Goal: Register for event/course

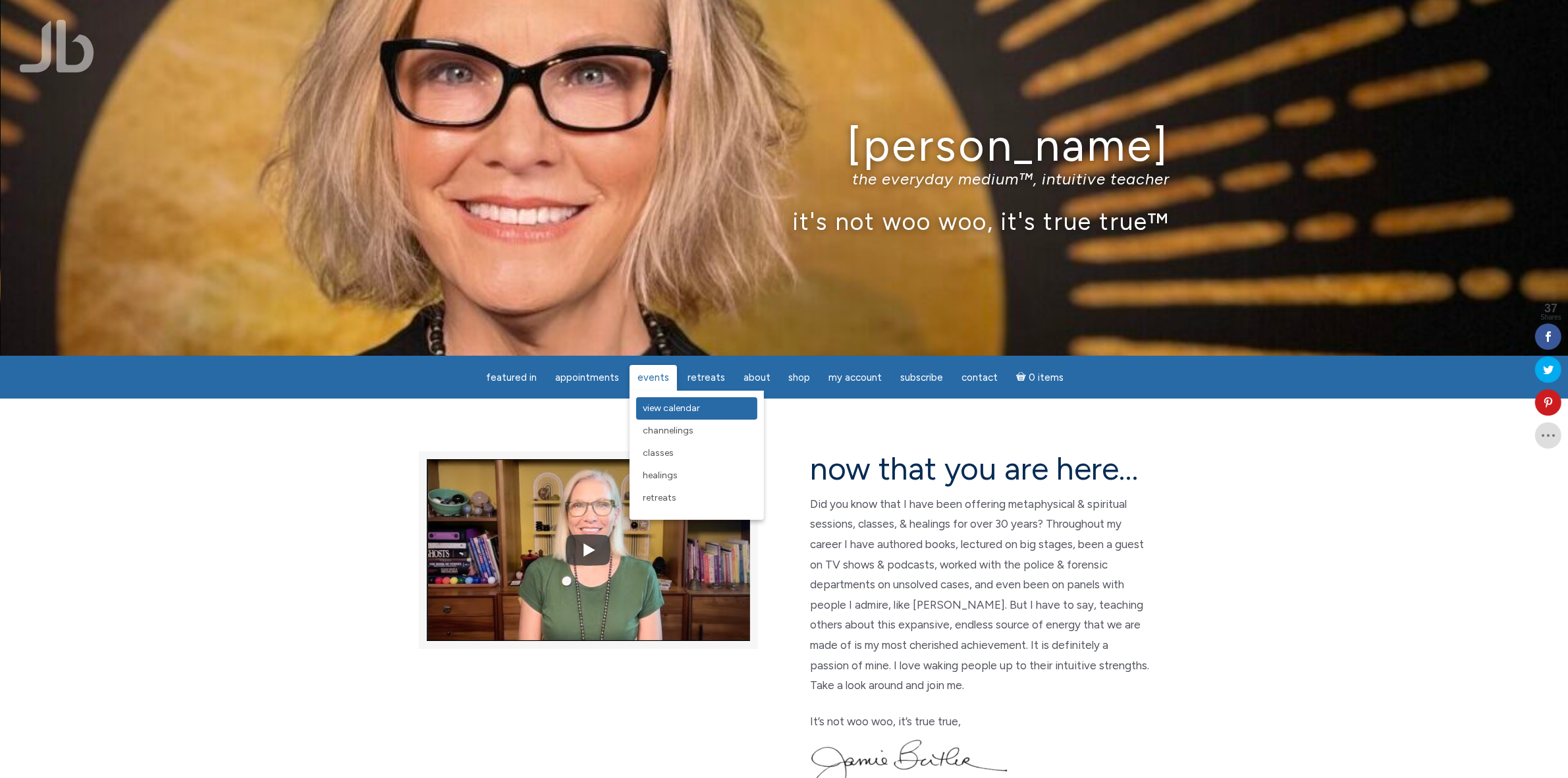
click at [674, 409] on span "View Calendar" at bounding box center [671, 408] width 58 height 11
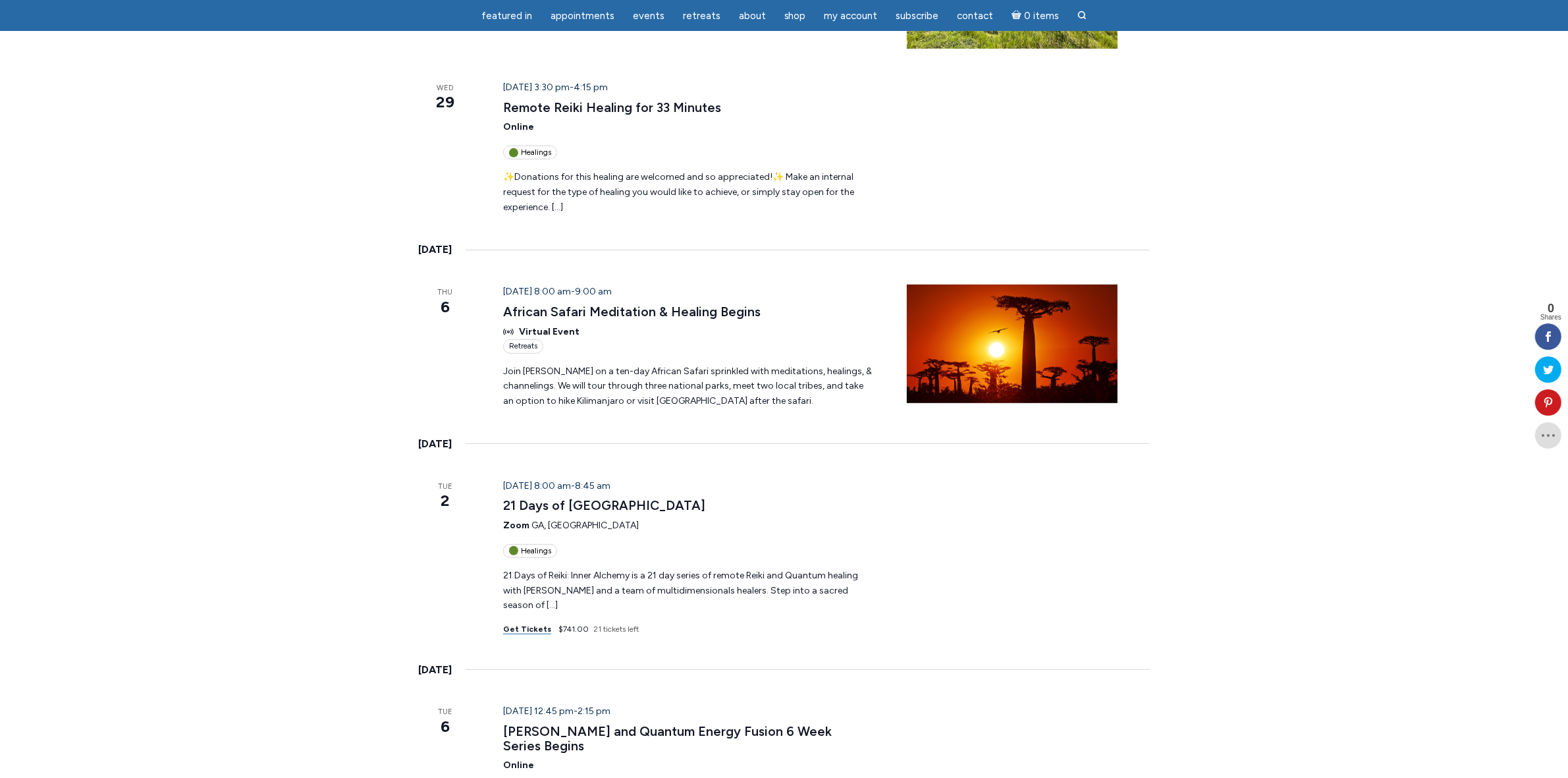
scroll to position [905, 0]
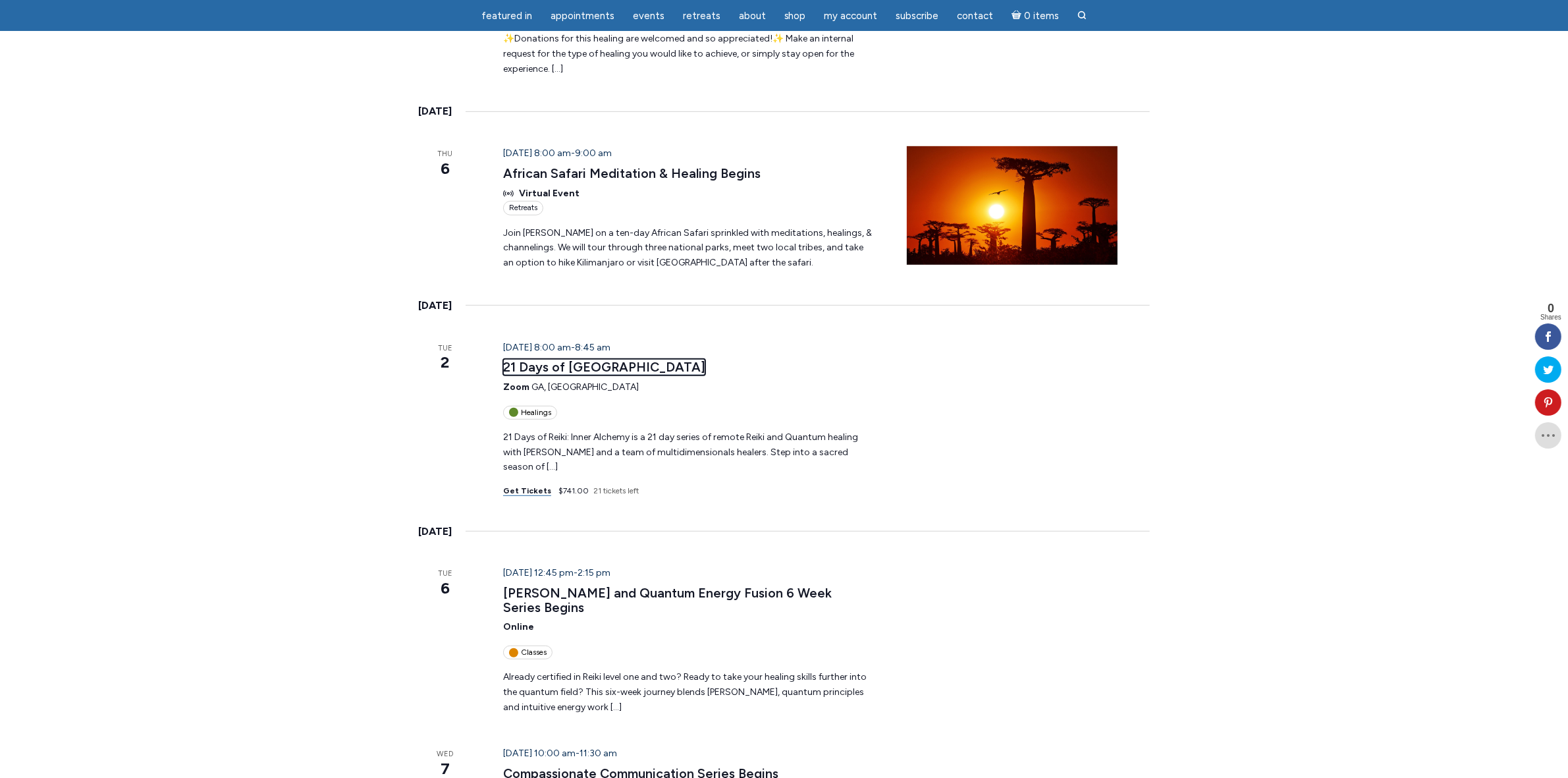
click at [621, 359] on link "21 Days of [GEOGRAPHIC_DATA]" at bounding box center [604, 367] width 202 height 17
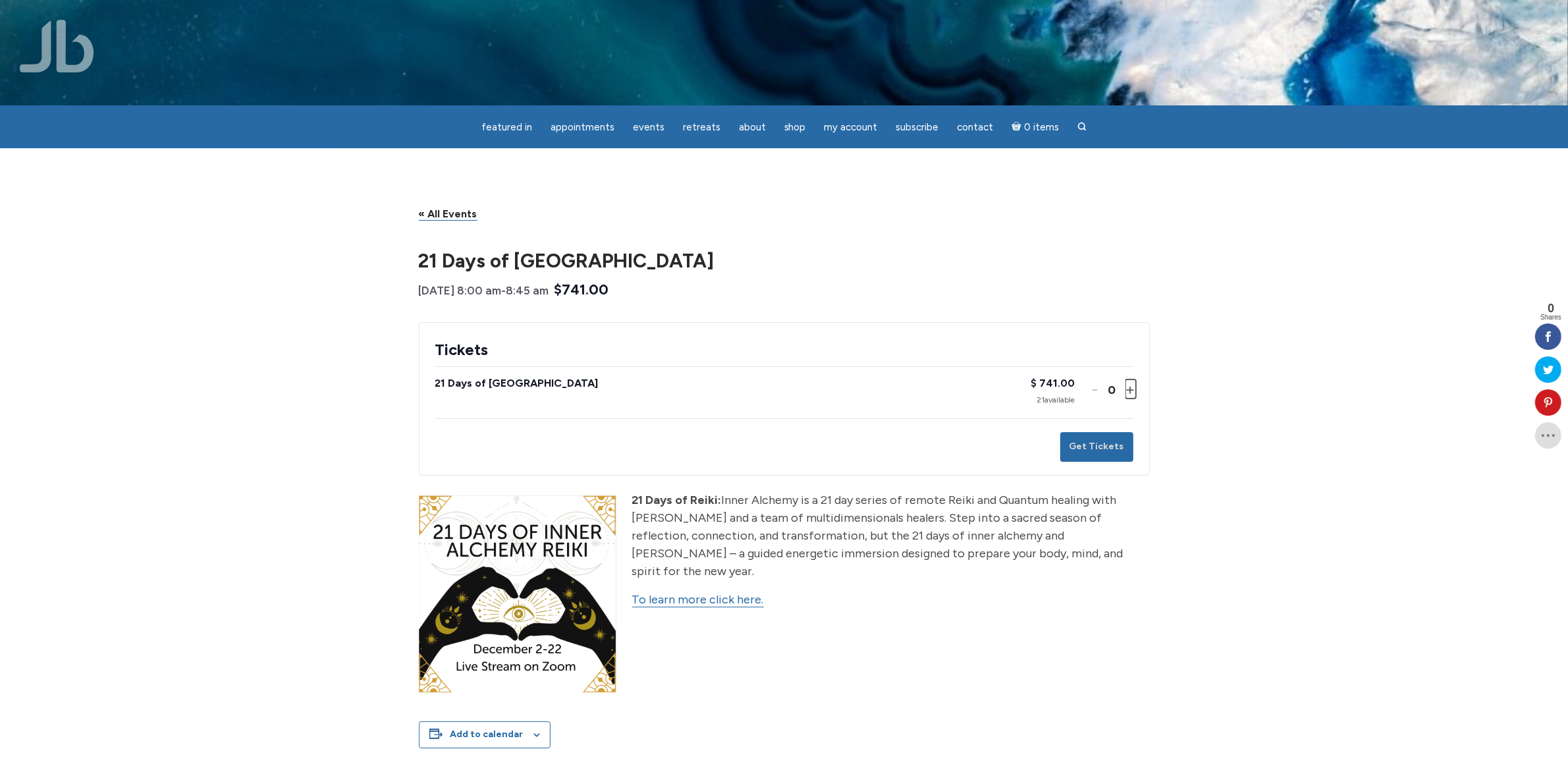
click at [1129, 391] on button "Increase ticket quantity for 21 Days of Inner Alchemy +" at bounding box center [1129, 388] width 8 height 19
click at [1091, 393] on button "Decrease ticket quantity for 21 Days of Inner Alchemy -" at bounding box center [1095, 388] width 8 height 19
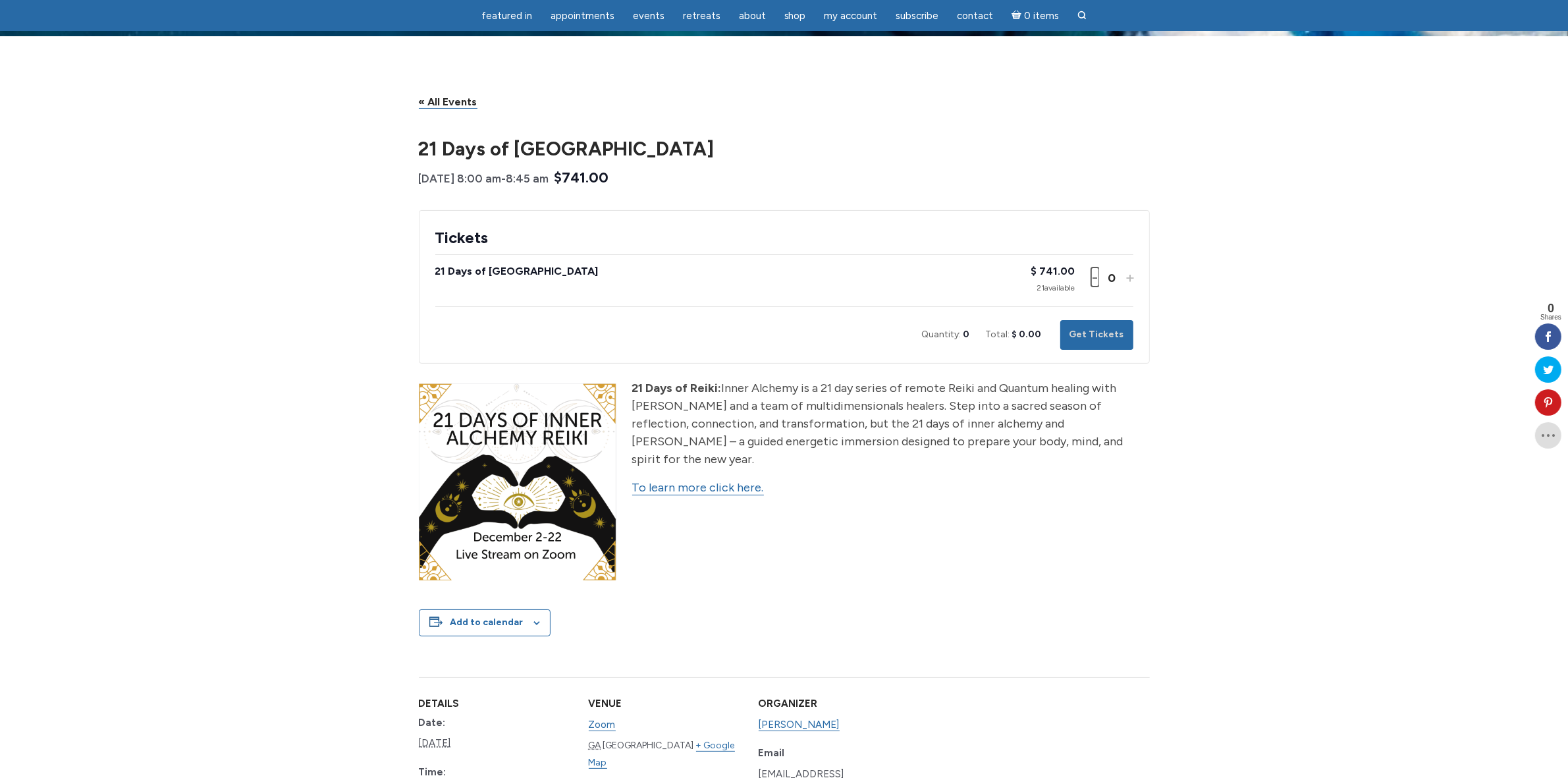
scroll to position [165, 0]
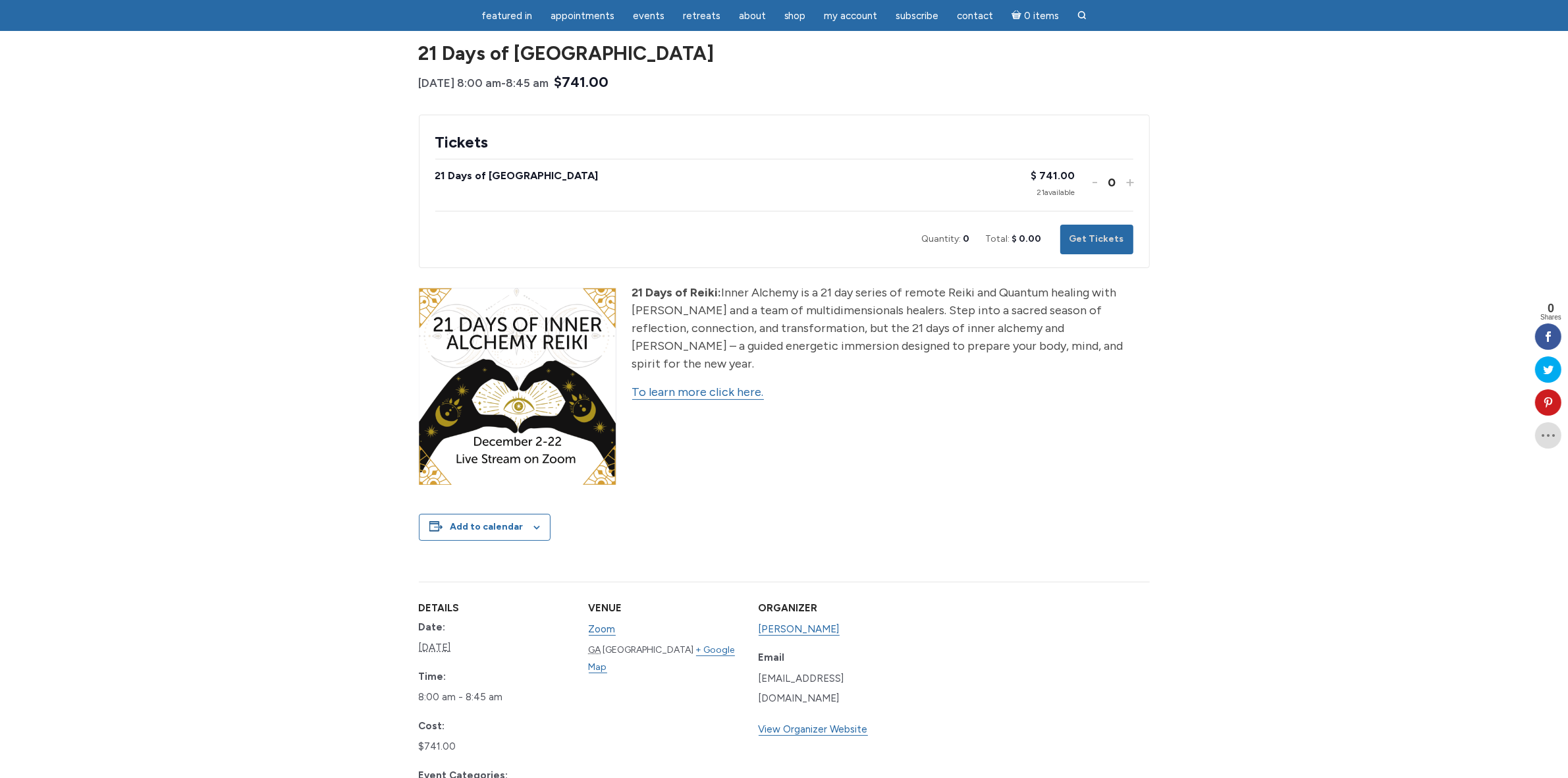
click at [731, 384] on link "To learn more click here." at bounding box center [698, 392] width 132 height 15
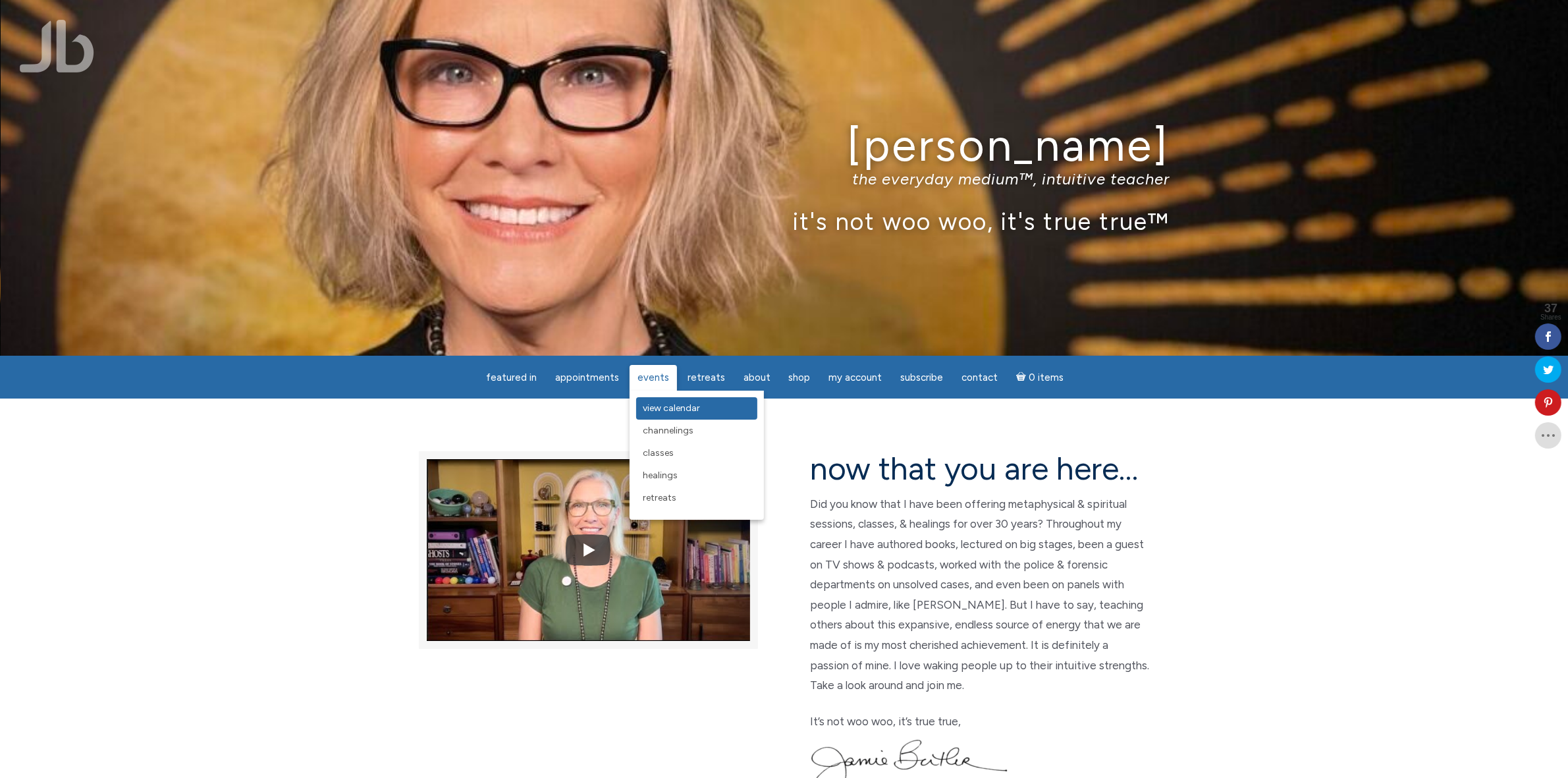
click at [671, 409] on span "View Calendar" at bounding box center [671, 408] width 58 height 11
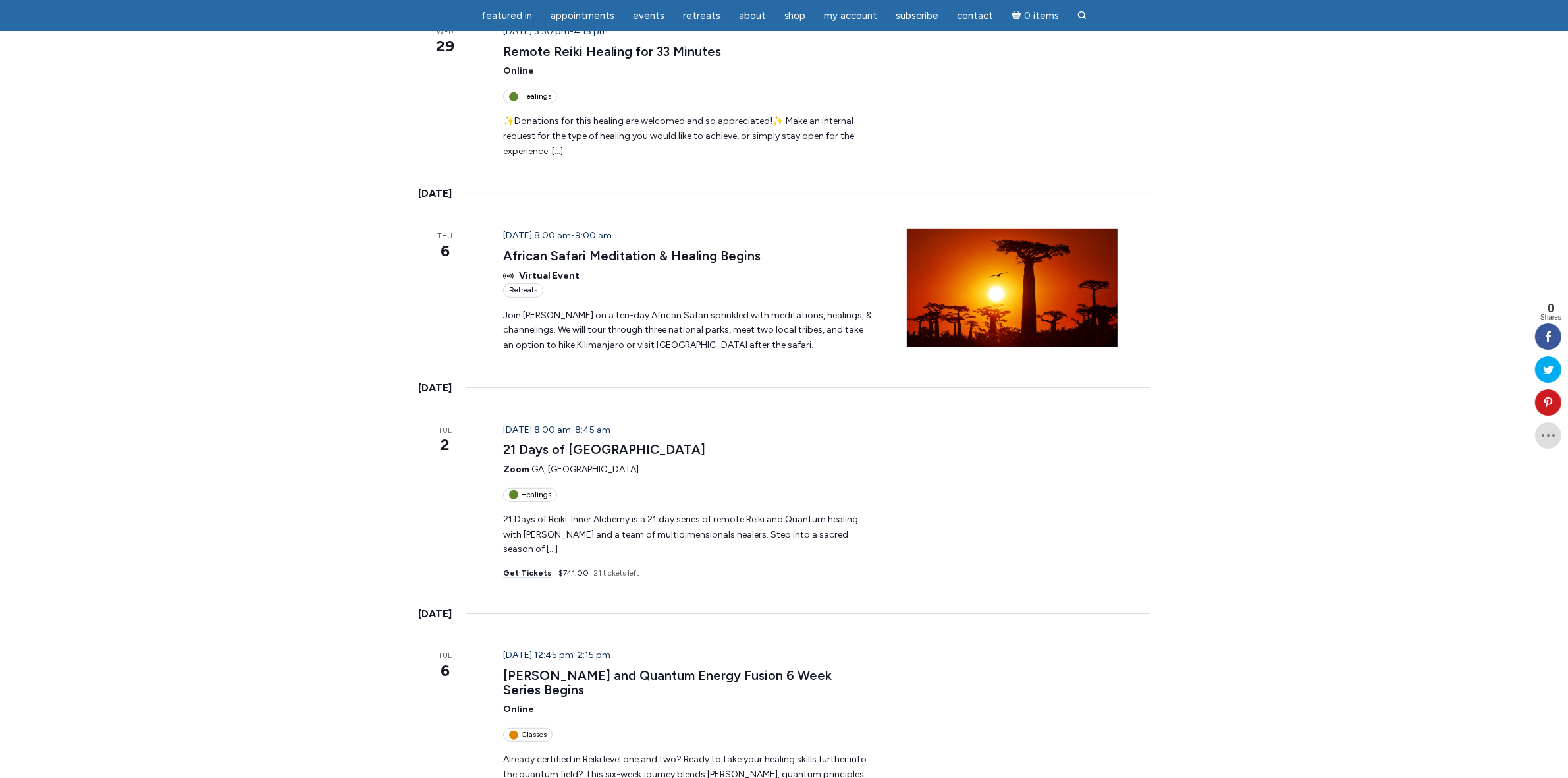
scroll to position [905, 0]
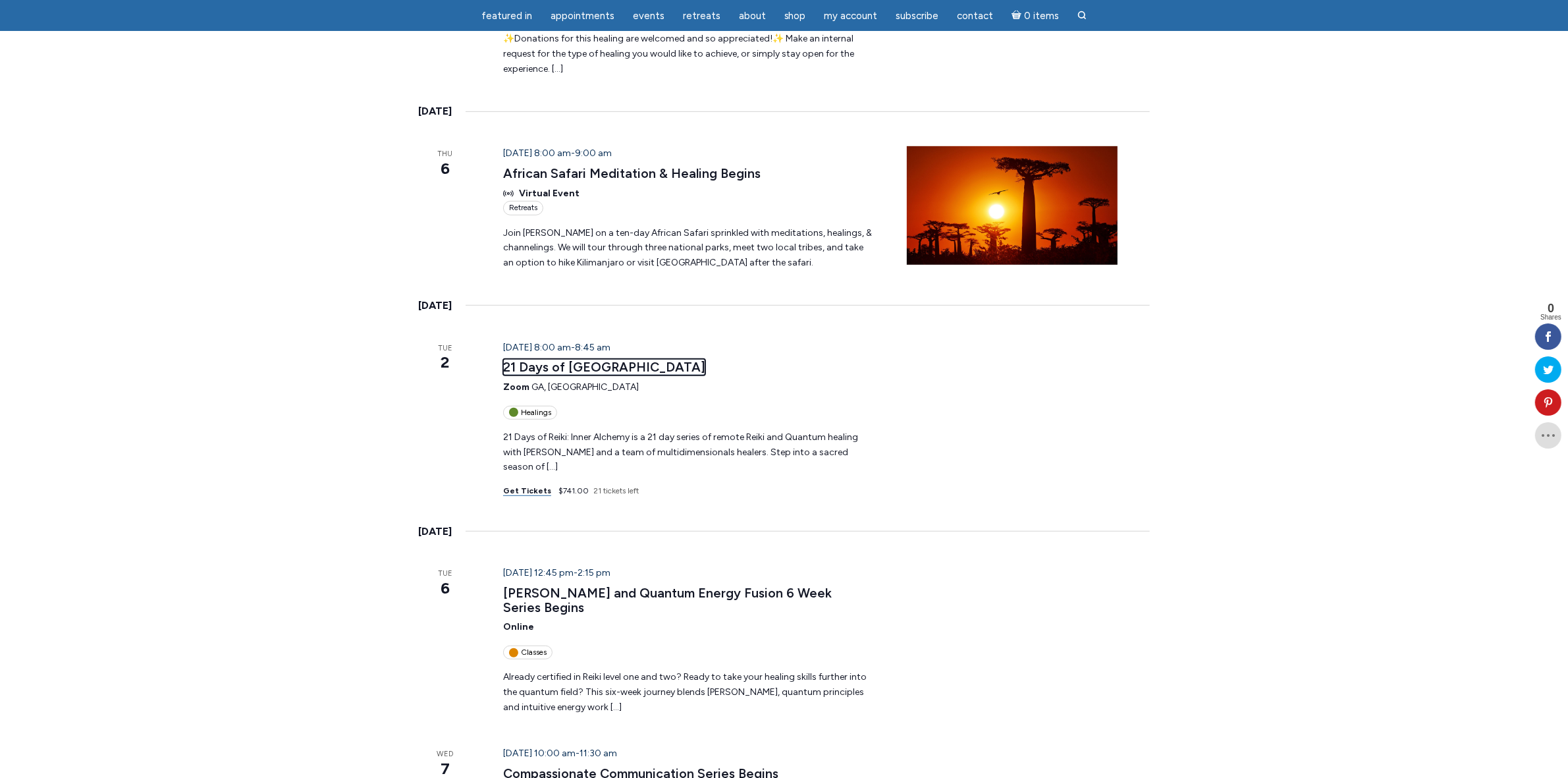
click at [629, 359] on link "21 Days of [GEOGRAPHIC_DATA]" at bounding box center [604, 367] width 202 height 17
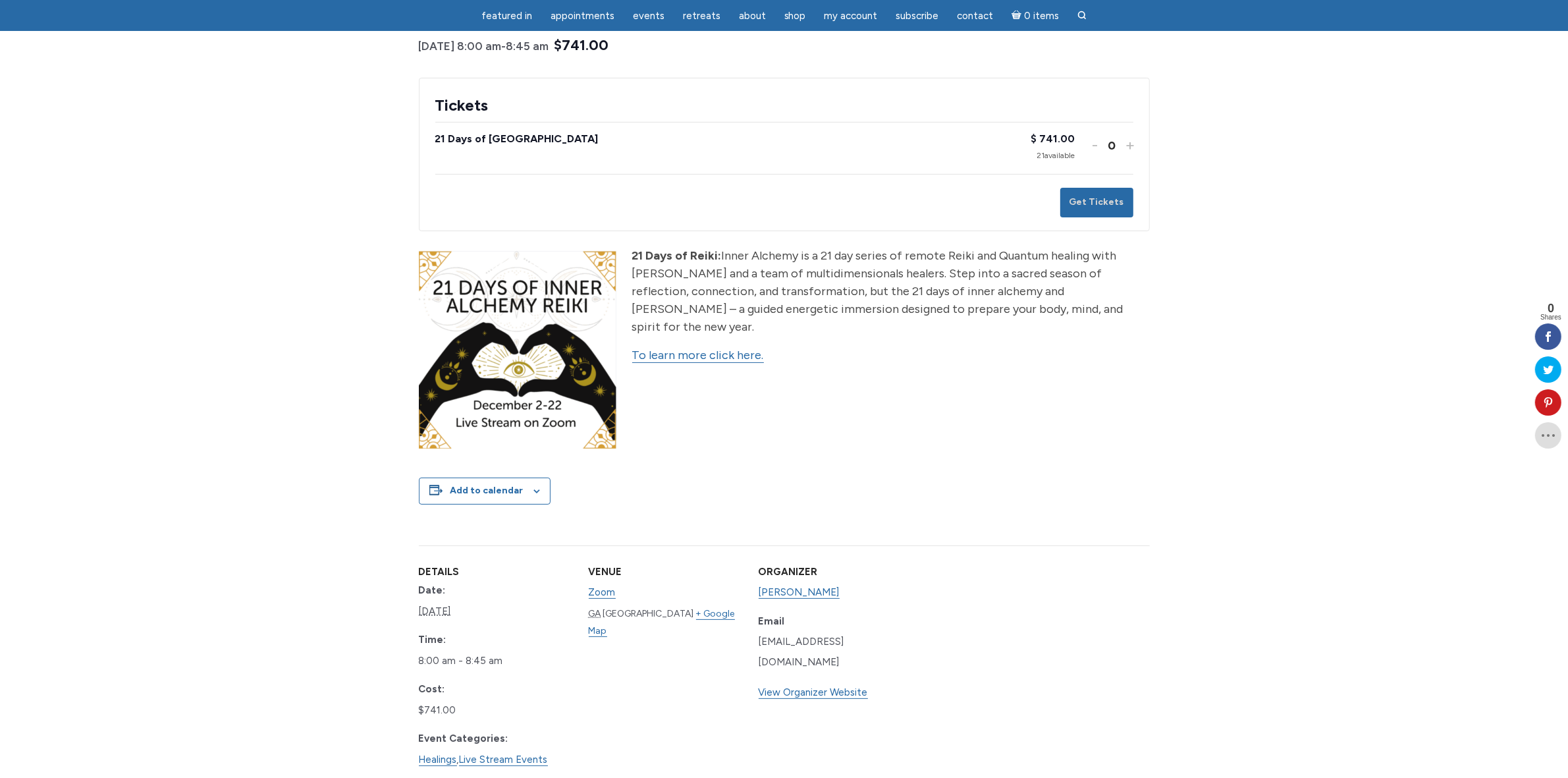
scroll to position [247, 0]
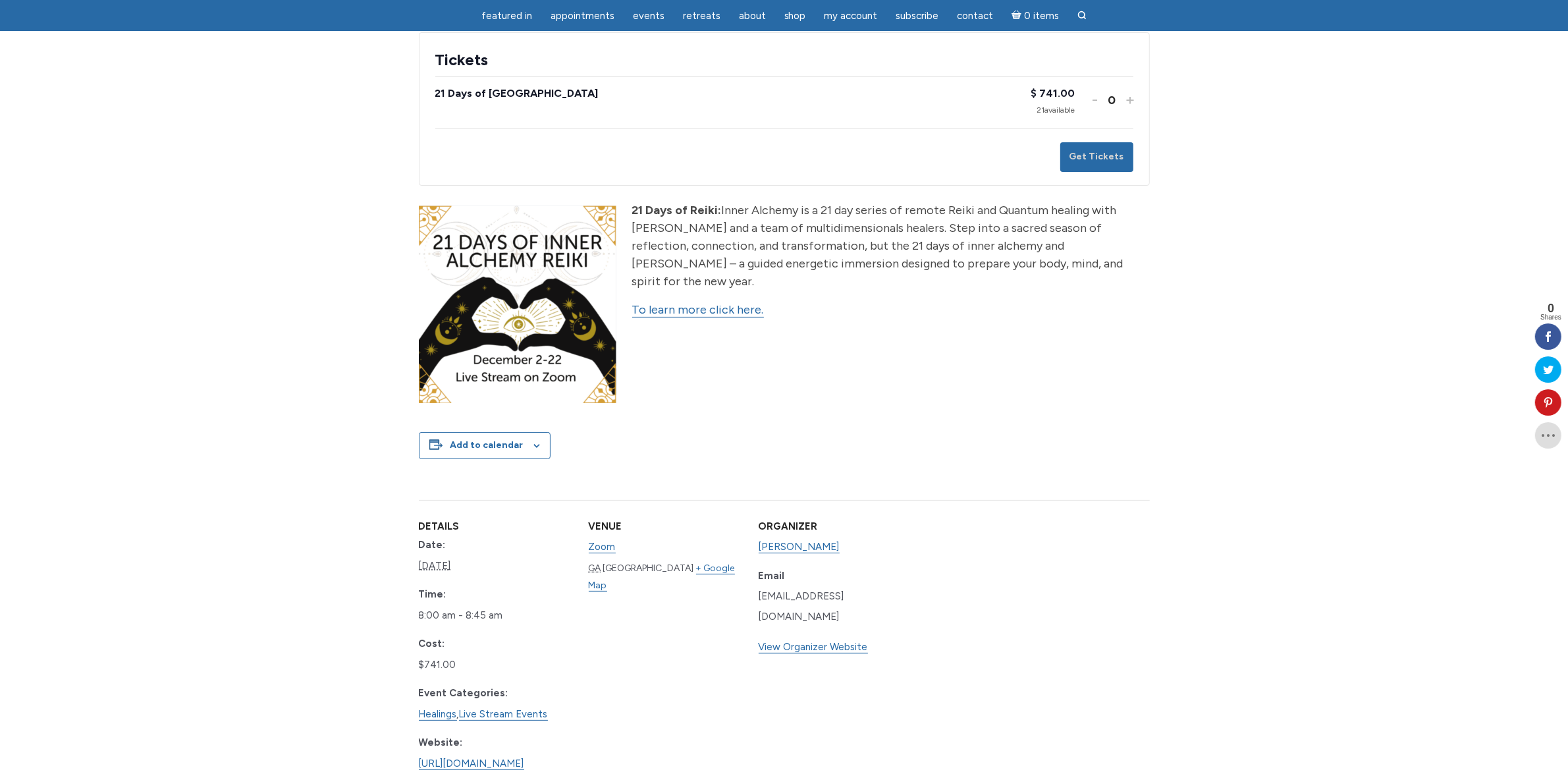
click at [692, 302] on link "To learn more click here." at bounding box center [698, 310] width 132 height 15
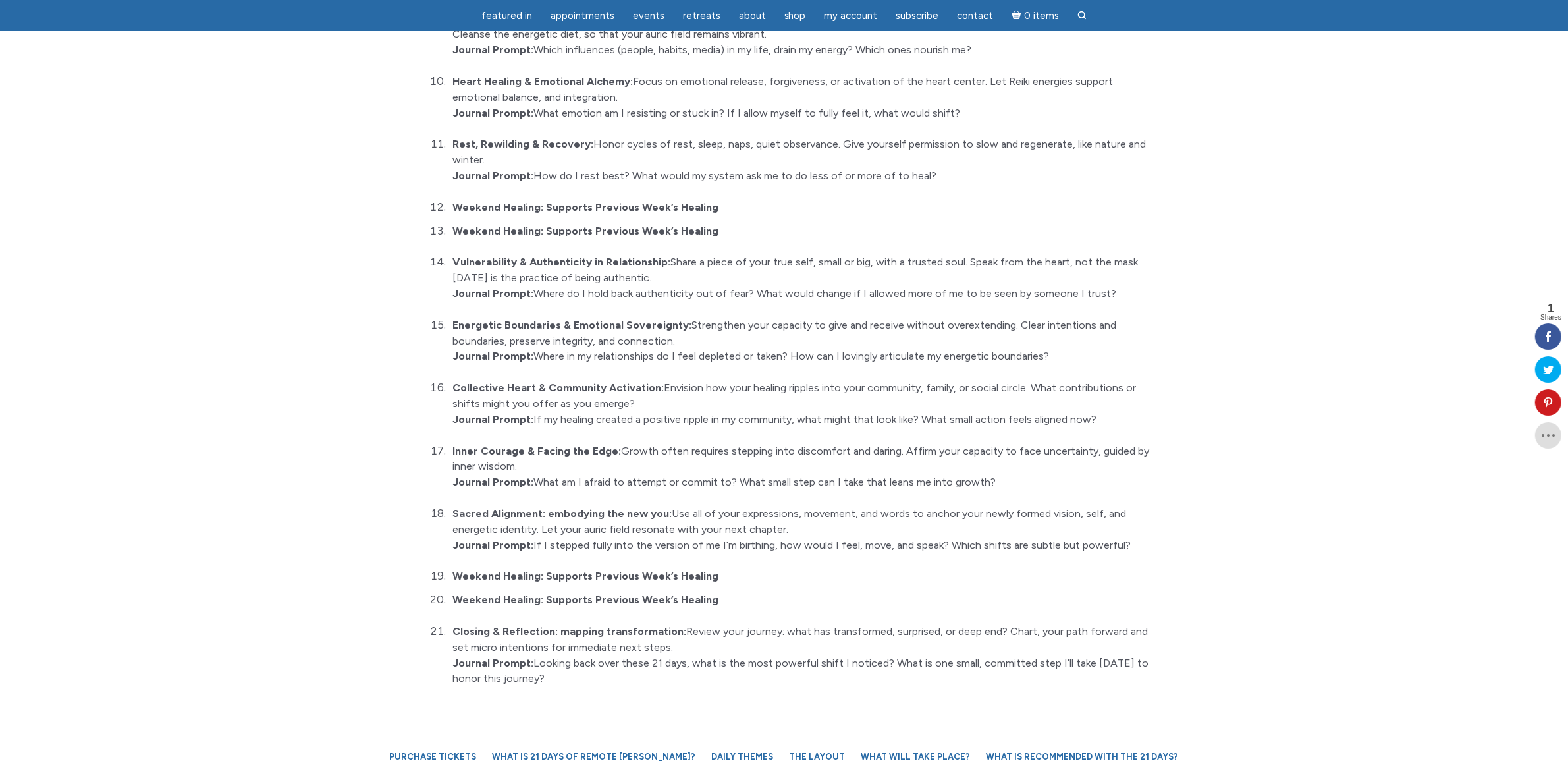
scroll to position [2058, 0]
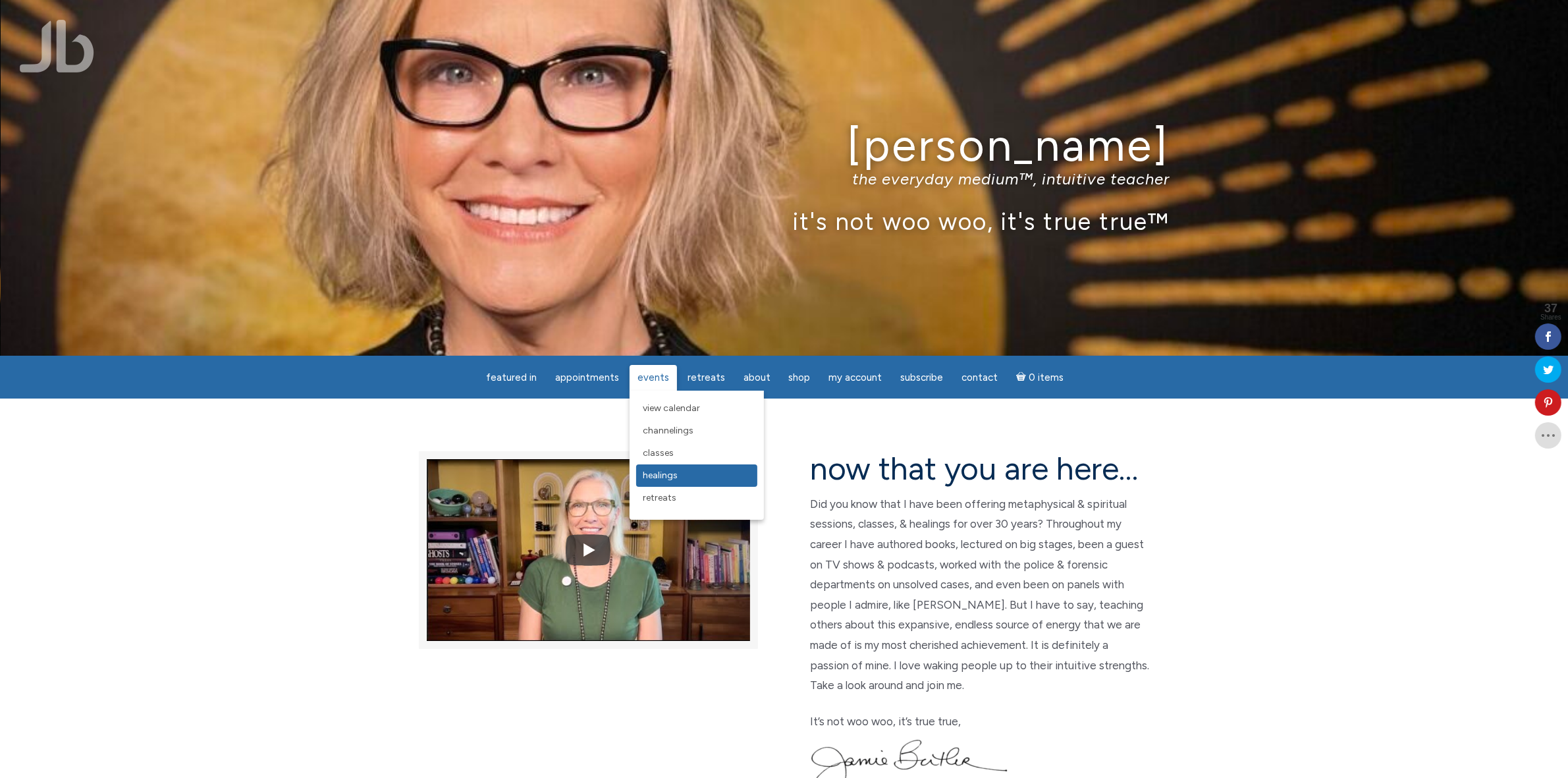
click at [666, 469] on span "Healings" at bounding box center [660, 475] width 35 height 11
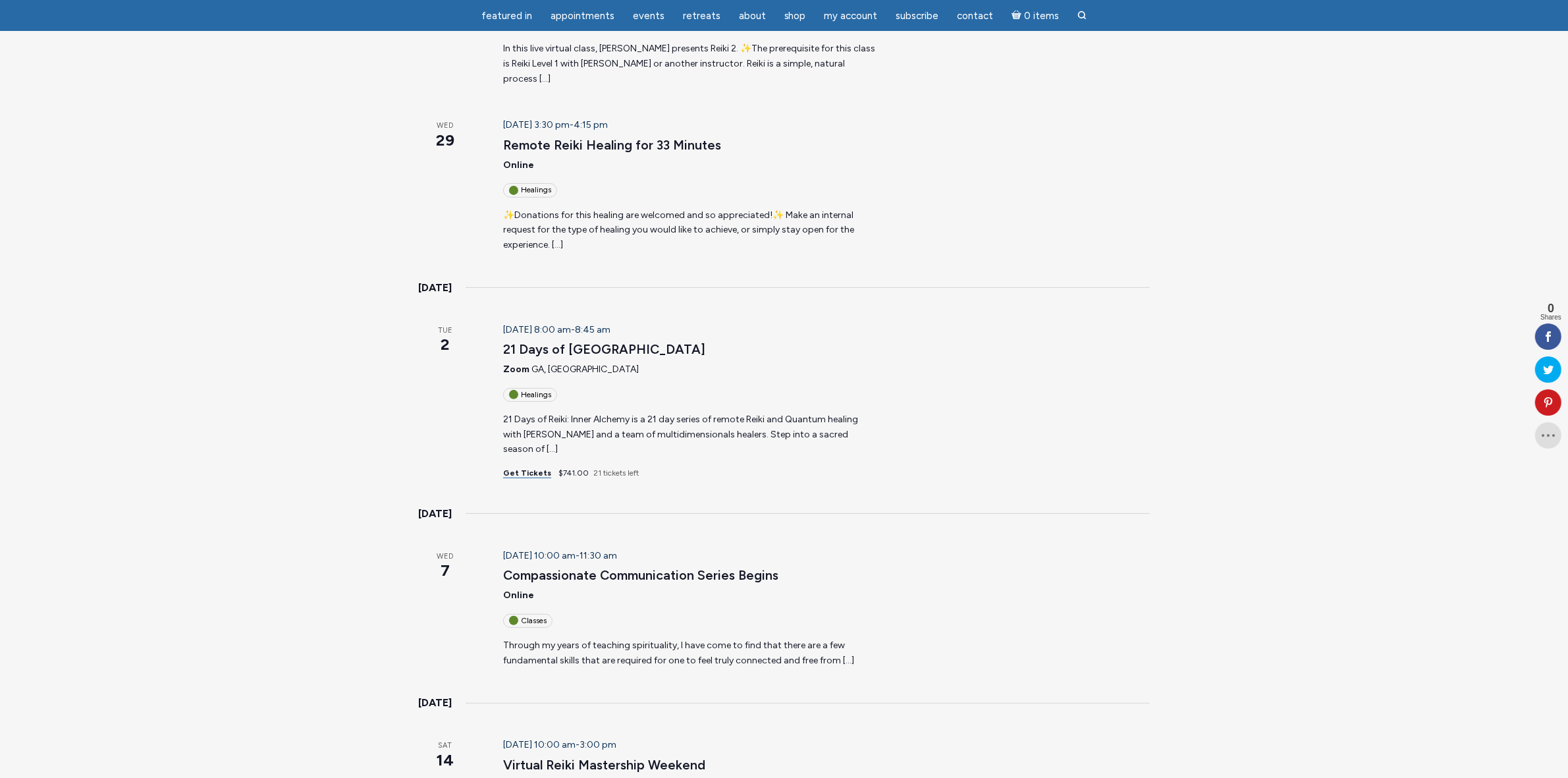
scroll to position [494, 0]
click at [555, 338] on link "21 Days of Inner Alchemy" at bounding box center [604, 346] width 202 height 17
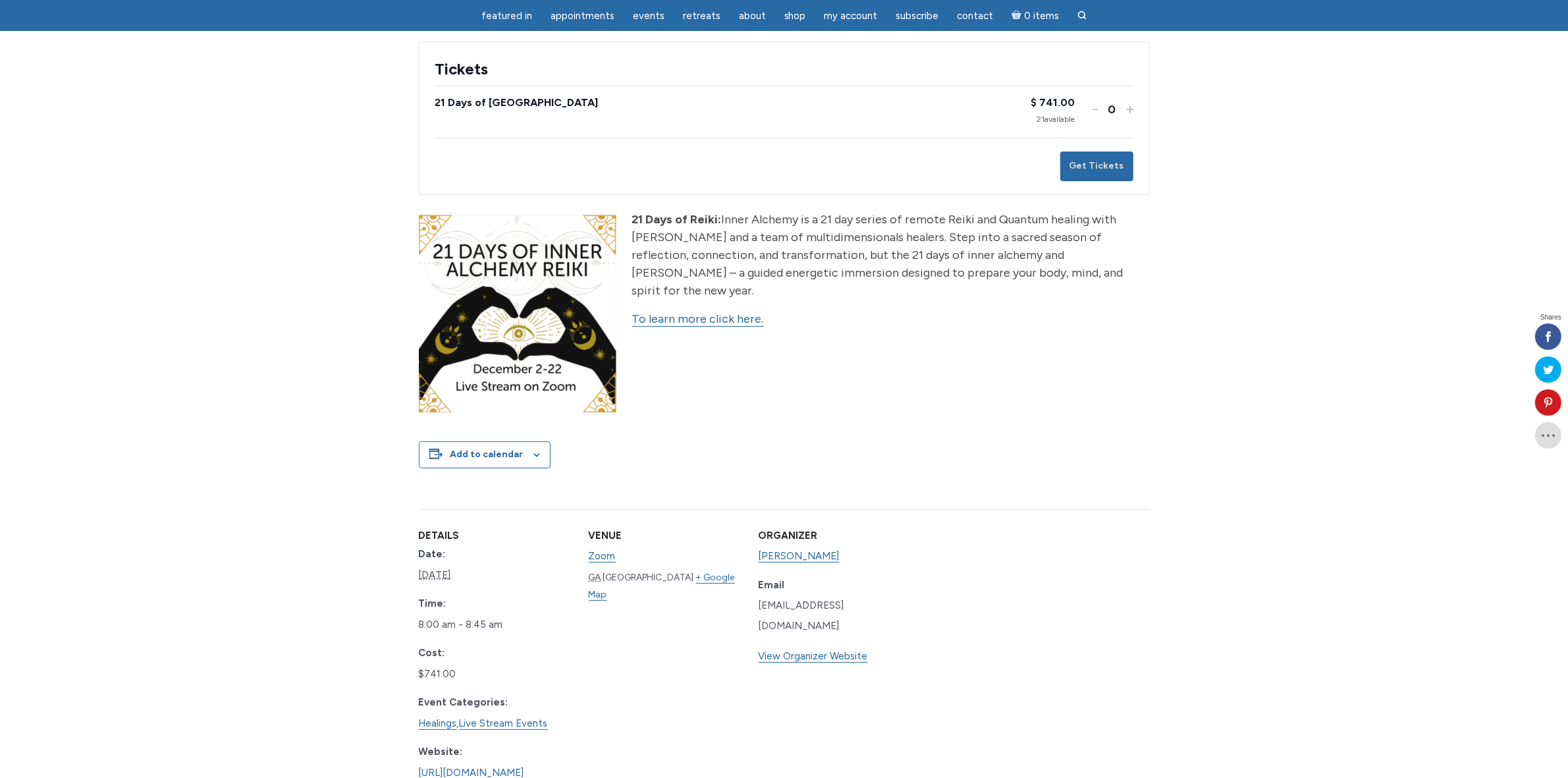
scroll to position [247, 0]
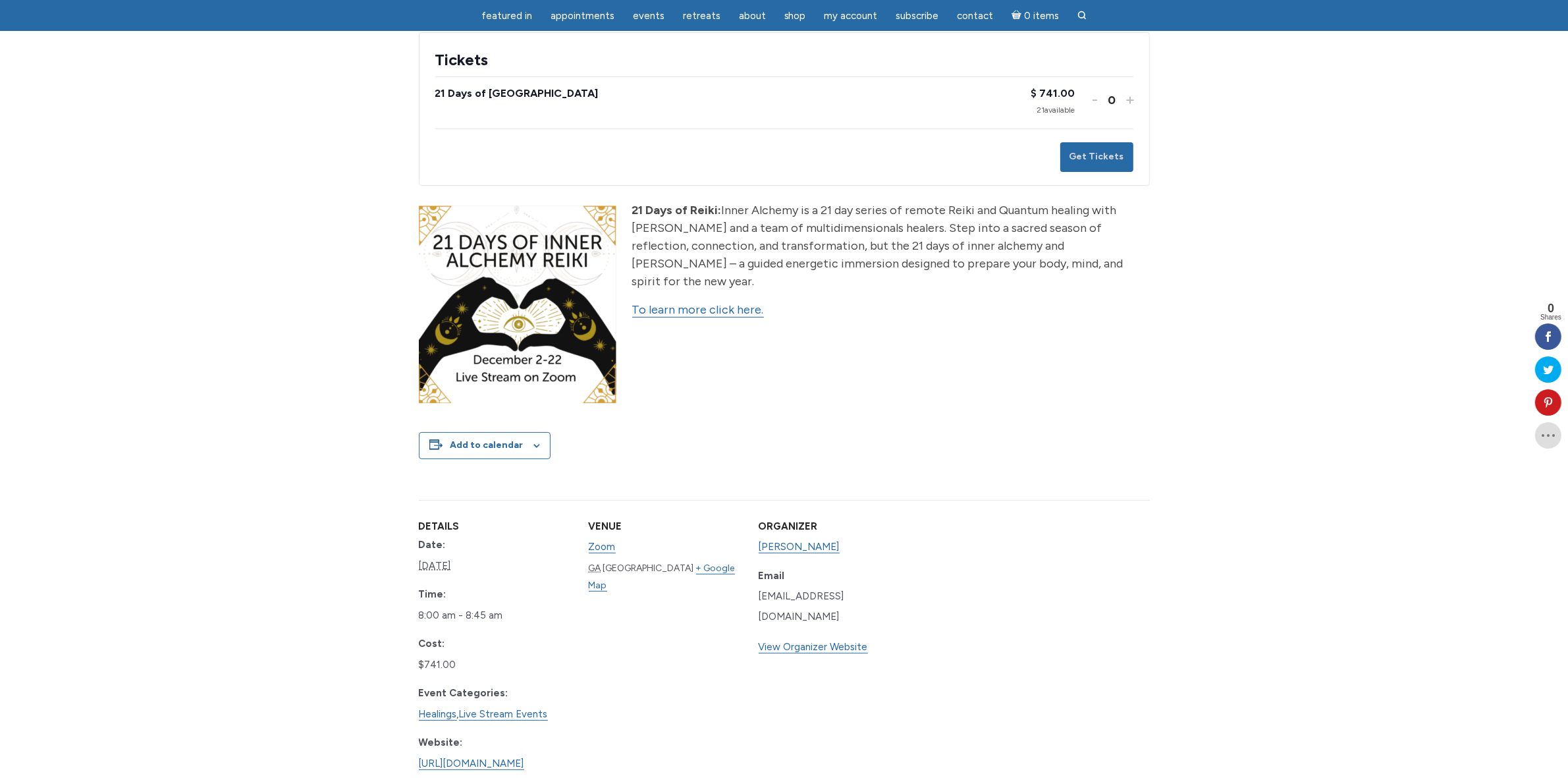
click at [724, 302] on link "To learn more click here." at bounding box center [698, 310] width 132 height 15
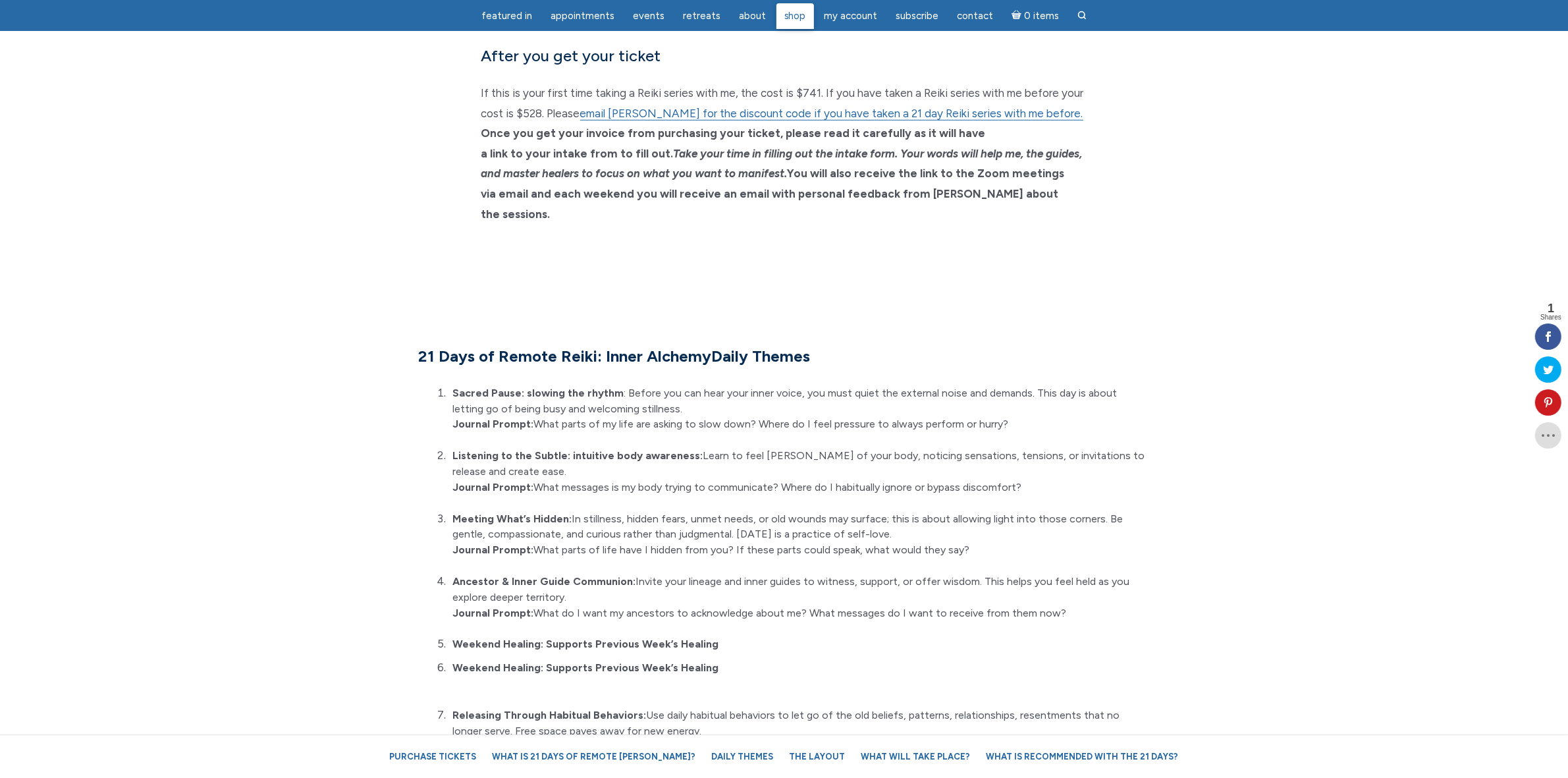
scroll to position [1070, 0]
